Goal: Transaction & Acquisition: Purchase product/service

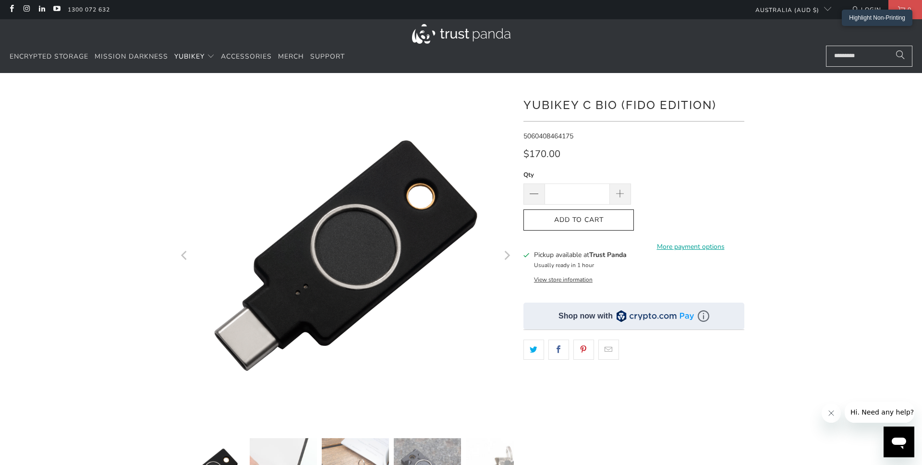
click at [508, 253] on icon "Next" at bounding box center [506, 255] width 9 height 202
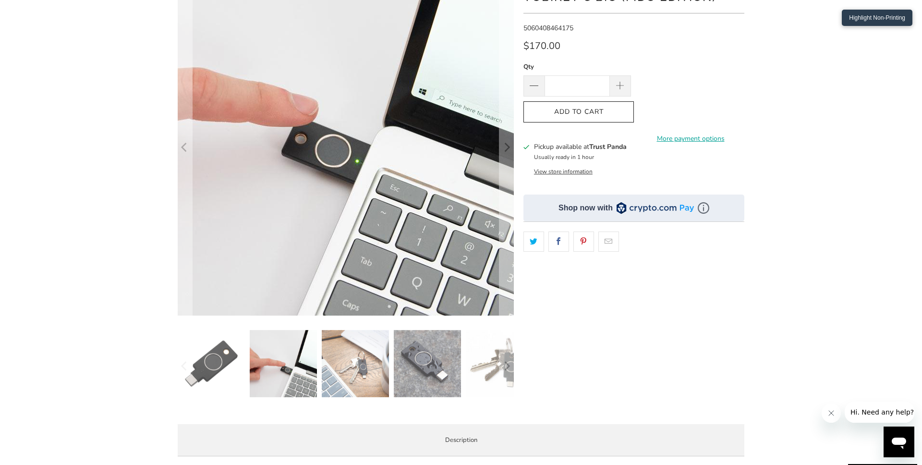
scroll to position [112, 0]
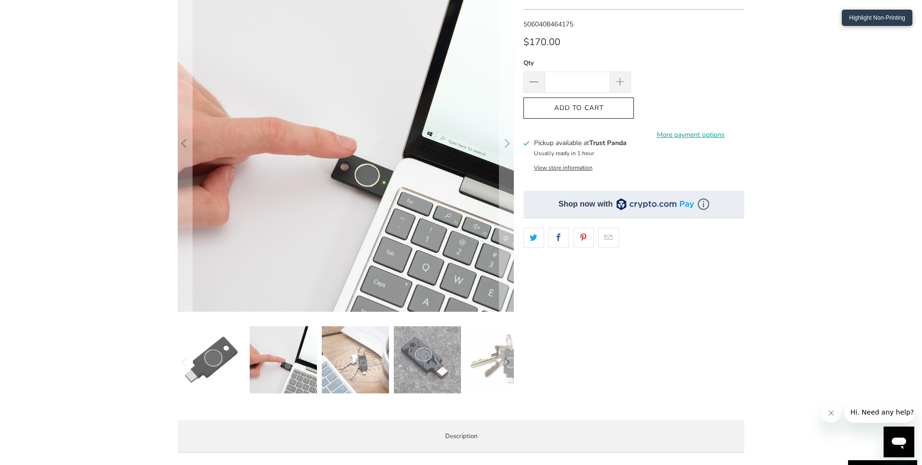
click at [279, 368] on img at bounding box center [283, 359] width 67 height 67
click at [338, 362] on img at bounding box center [355, 359] width 67 height 67
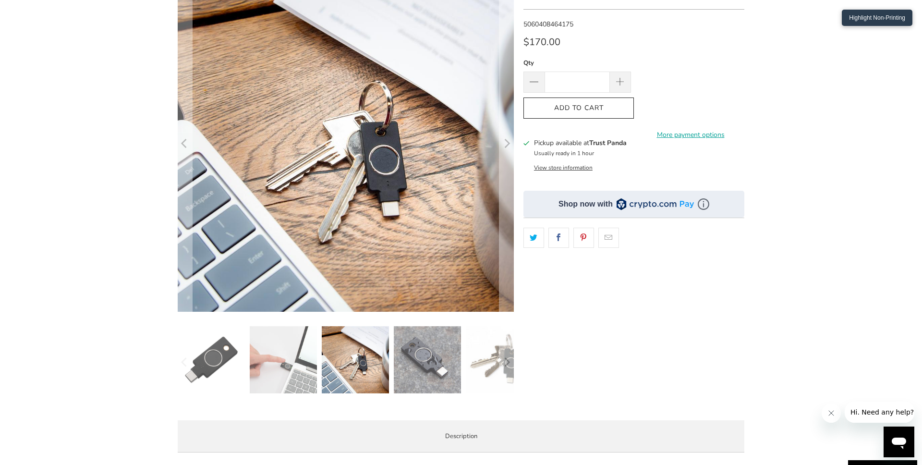
click at [426, 361] on img at bounding box center [427, 359] width 67 height 67
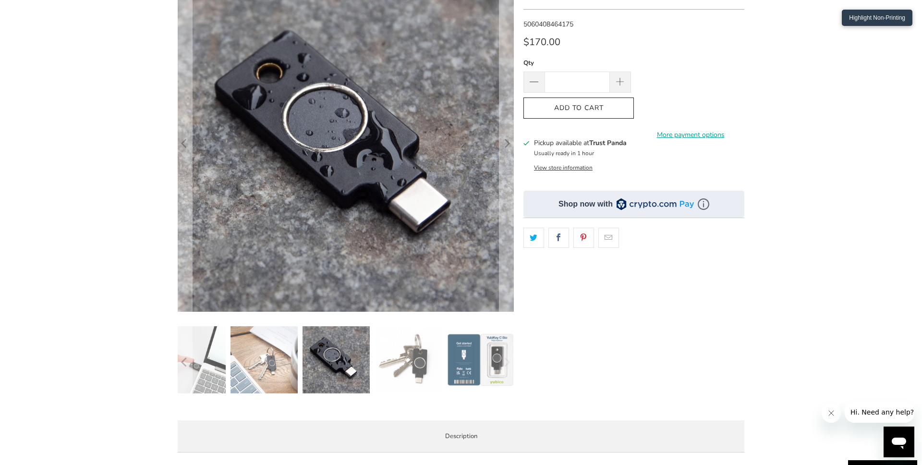
click at [425, 361] on img at bounding box center [407, 359] width 67 height 67
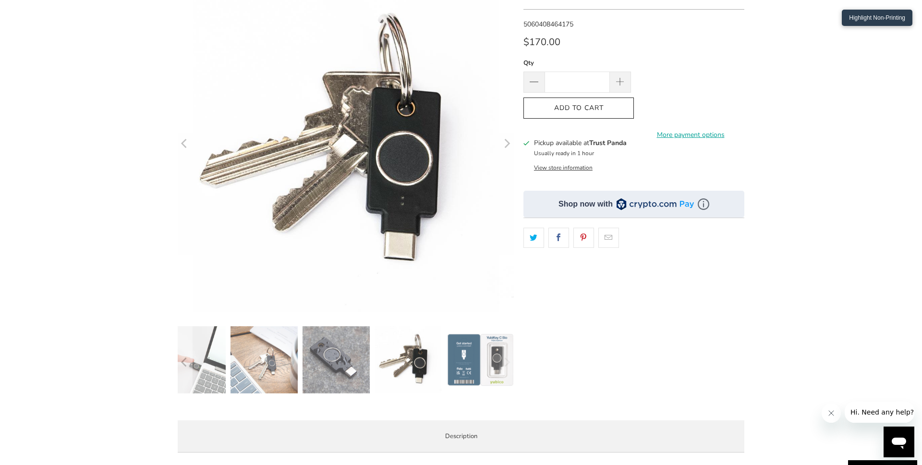
click at [460, 361] on img at bounding box center [479, 359] width 67 height 67
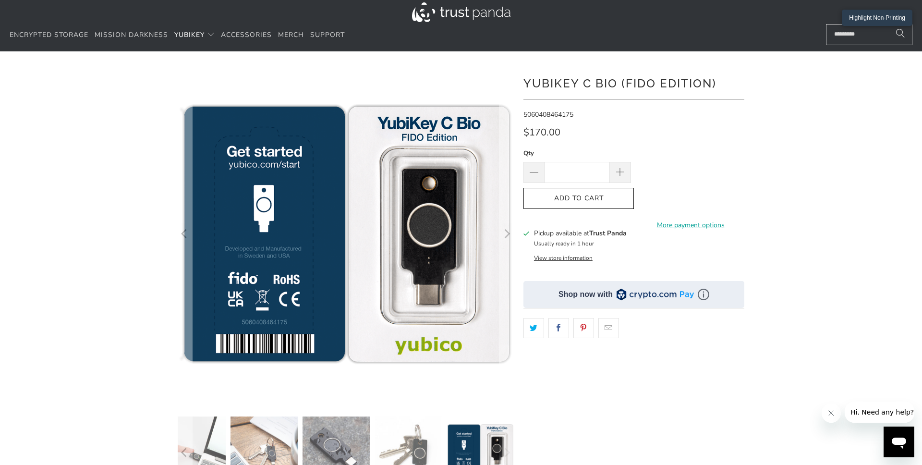
scroll to position [0, 0]
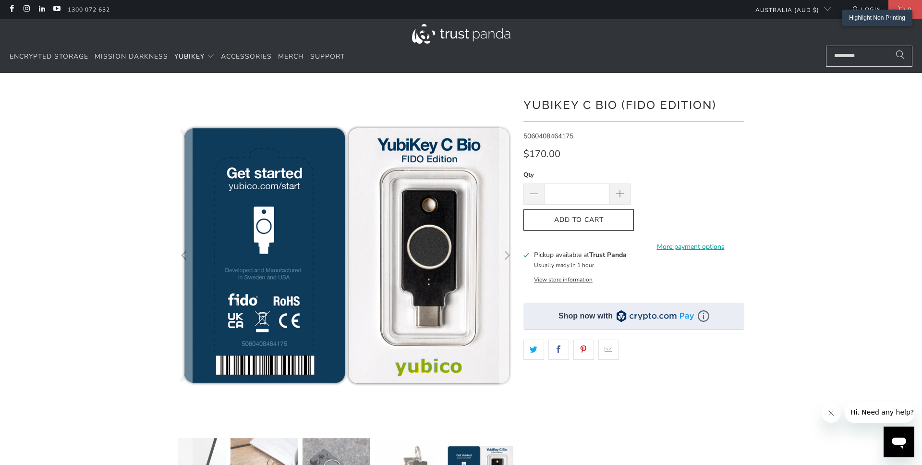
click at [567, 280] on button "View store information" at bounding box center [563, 280] width 59 height 8
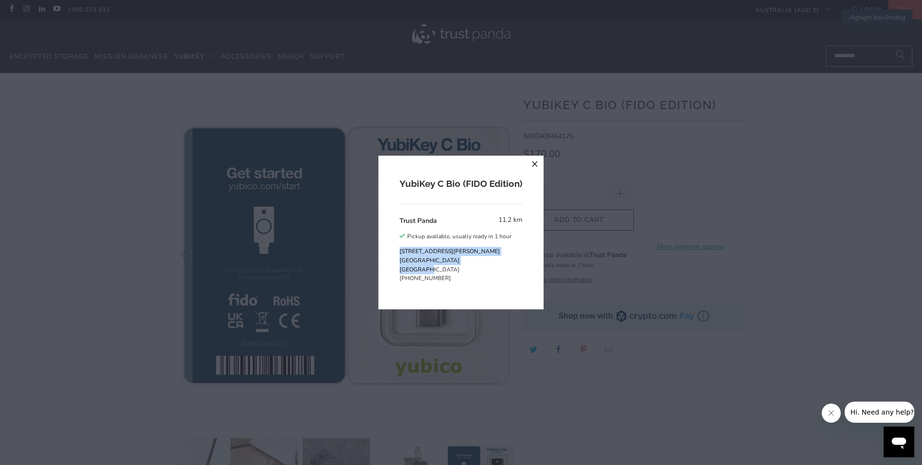
drag, startPoint x: 400, startPoint y: 251, endPoint x: 429, endPoint y: 267, distance: 33.1
click at [429, 267] on p "19 David Avenue North Ryde NSW 2113 Australia" at bounding box center [455, 260] width 112 height 27
click at [533, 165] on button "close" at bounding box center [534, 164] width 17 height 17
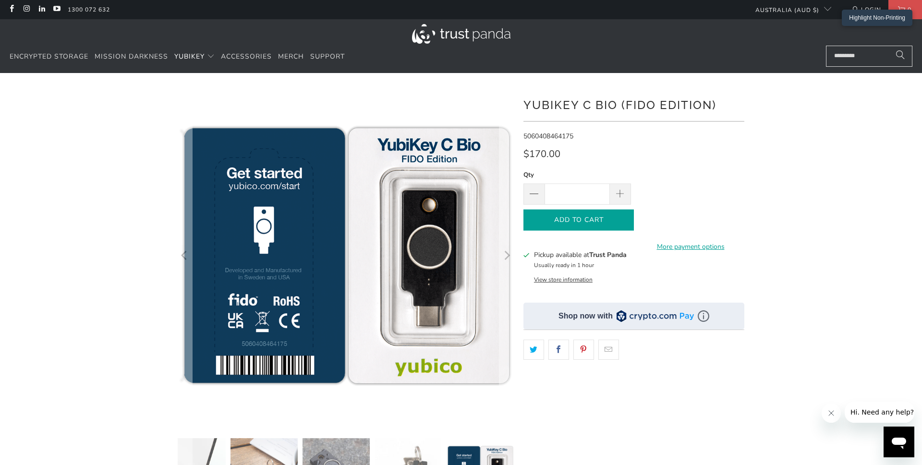
click at [585, 221] on icon "button" at bounding box center [578, 219] width 15 height 15
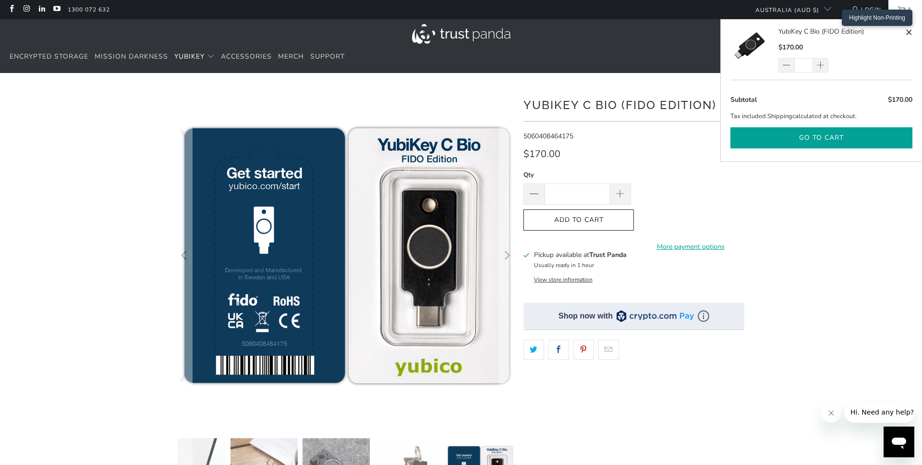
click at [835, 138] on button "Go to cart" at bounding box center [821, 138] width 182 height 22
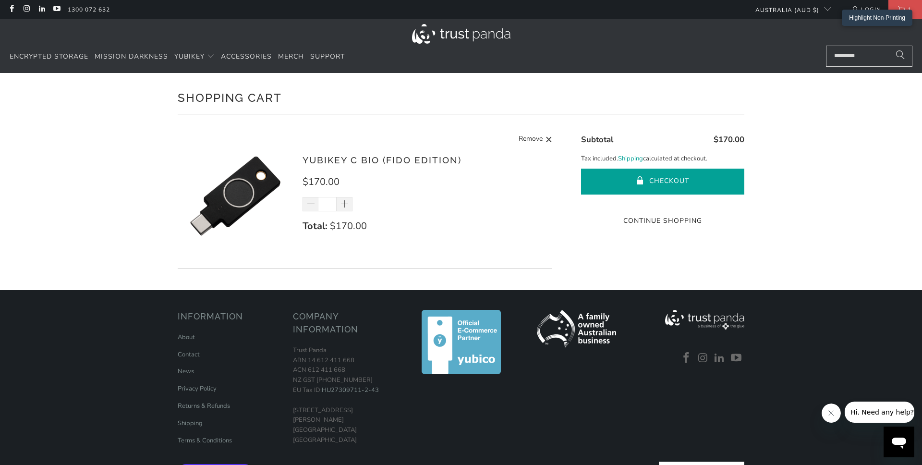
click at [687, 184] on button "Checkout" at bounding box center [662, 181] width 163 height 26
